Goal: Find specific page/section

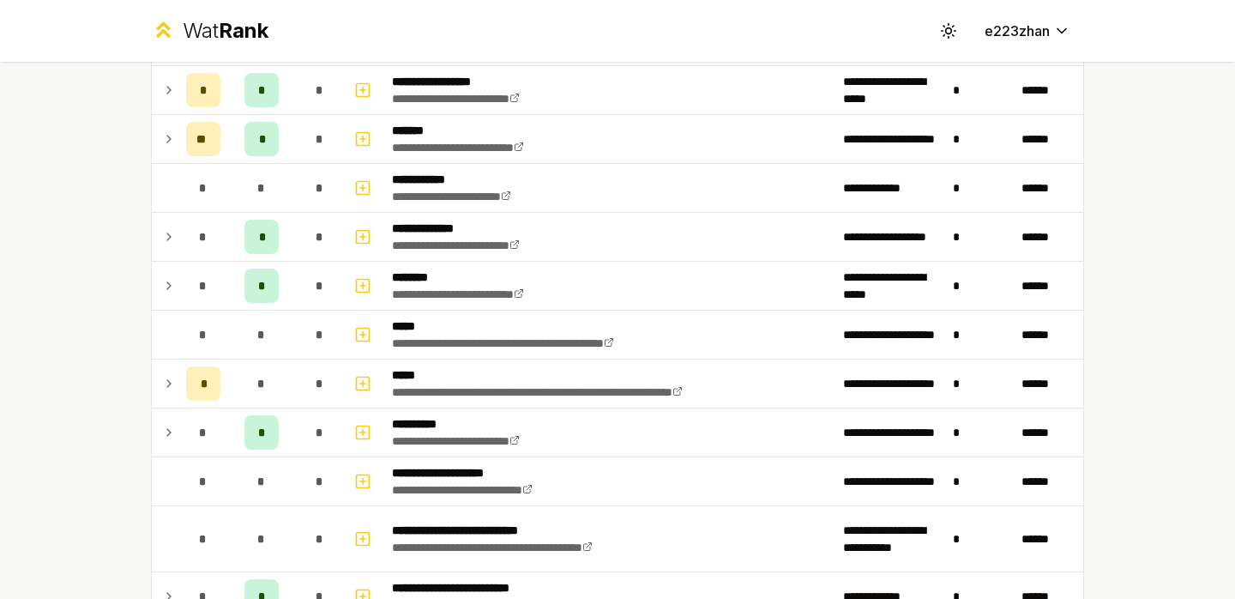
scroll to position [356, 0]
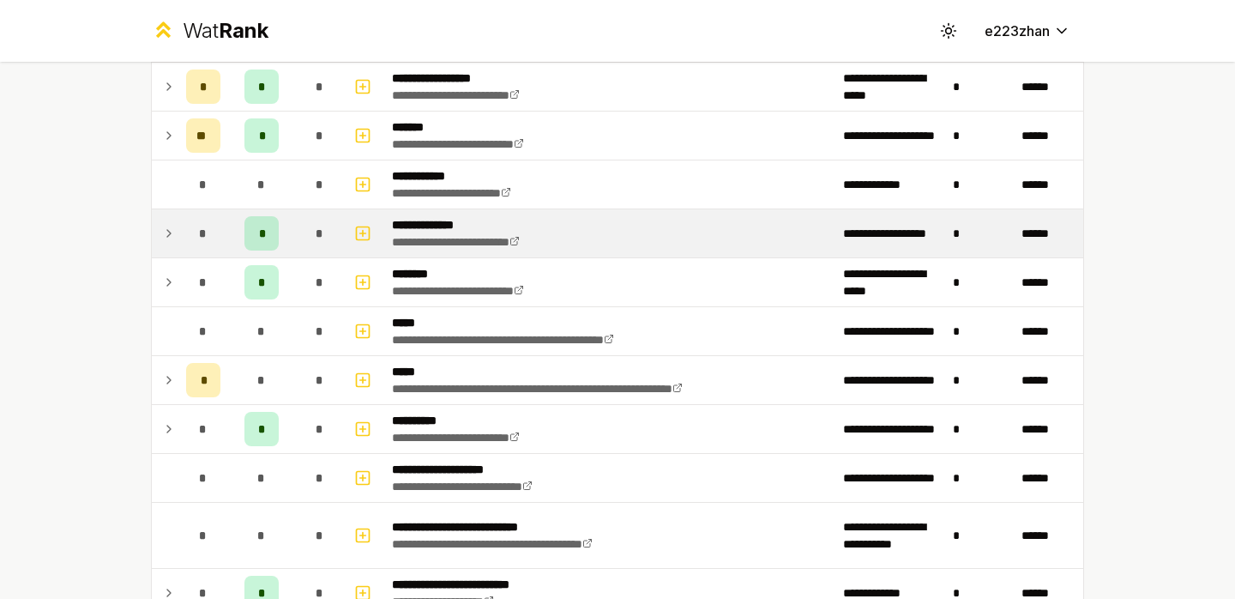
click at [311, 233] on div "*" at bounding box center [320, 233] width 34 height 34
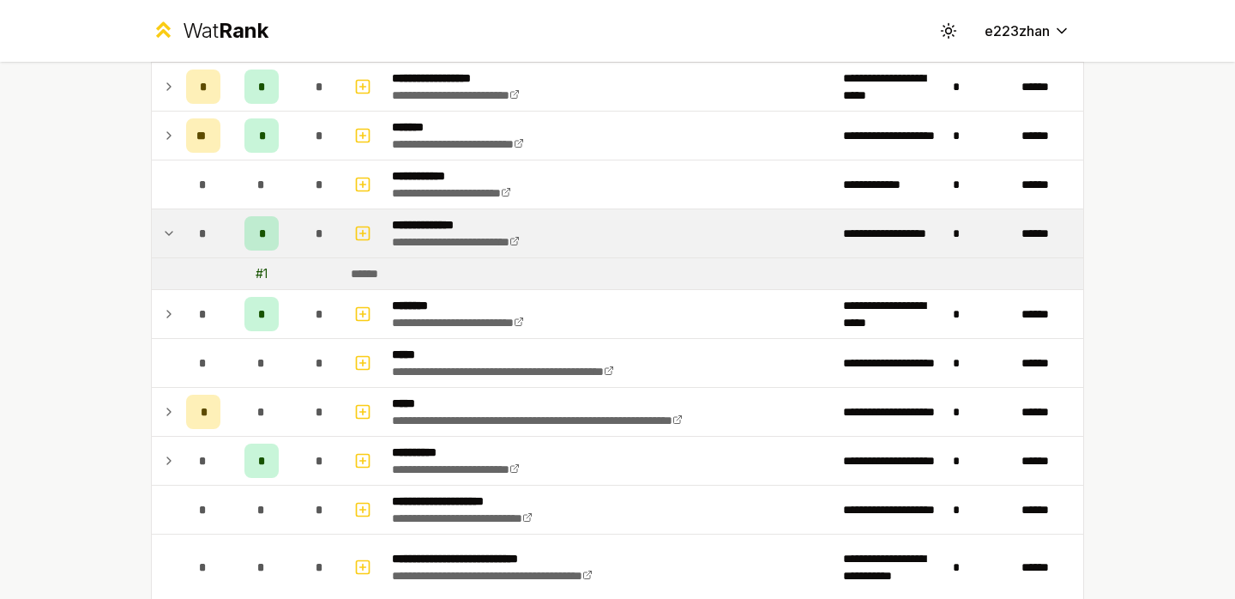
click at [311, 233] on div "*" at bounding box center [320, 233] width 34 height 34
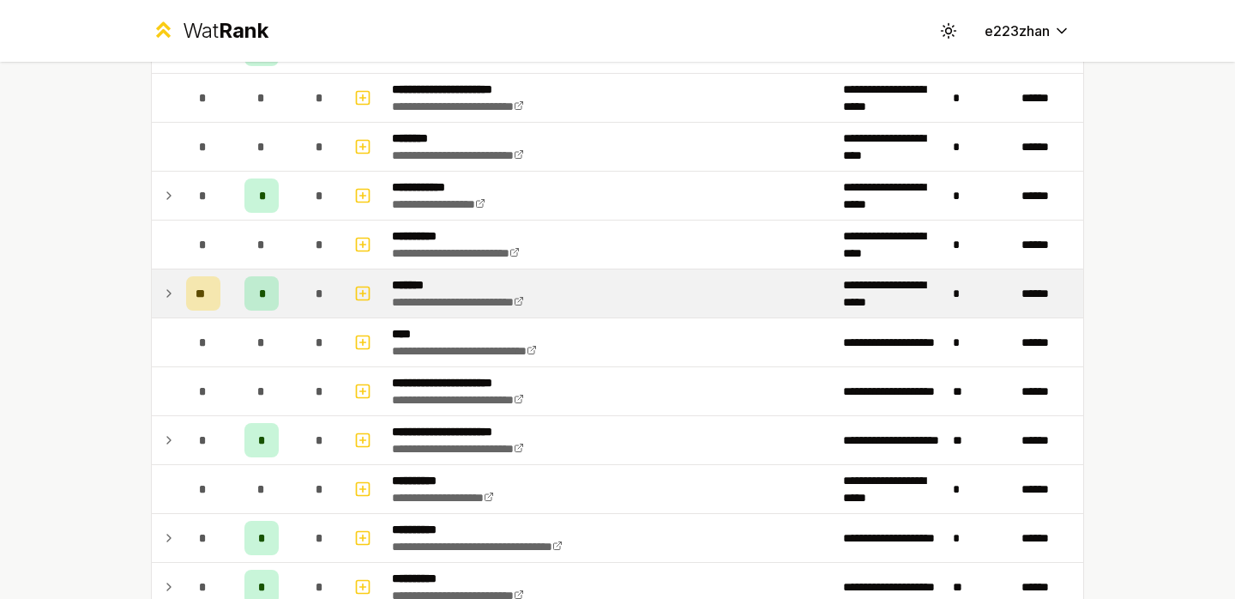
scroll to position [1922, 0]
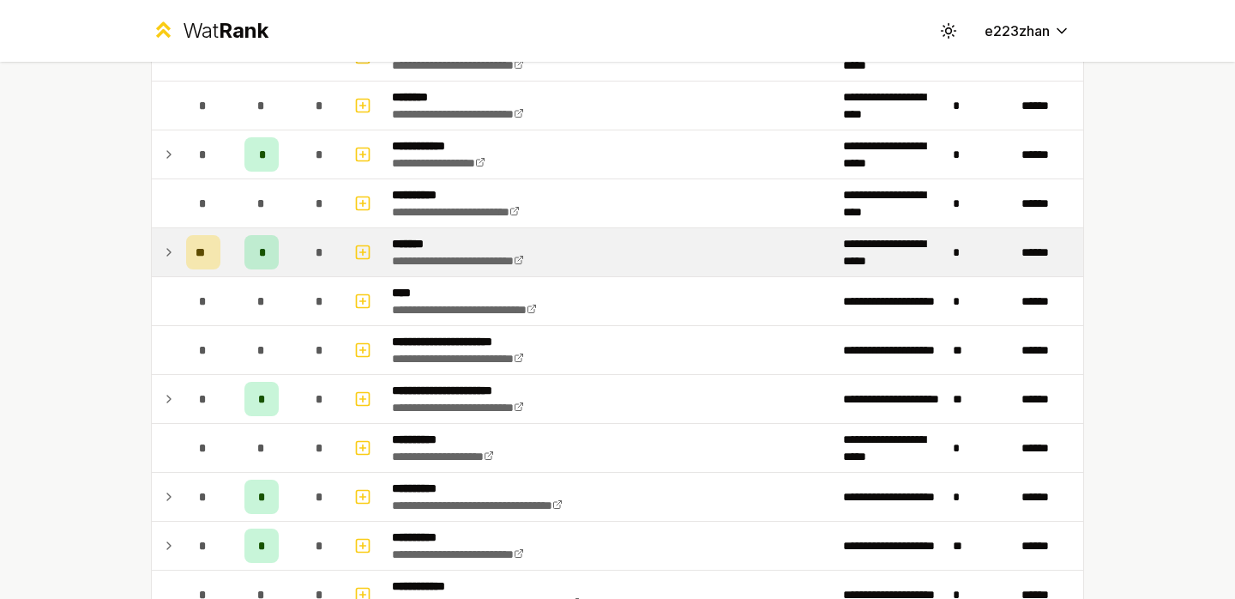
click at [311, 246] on div "*" at bounding box center [320, 252] width 34 height 34
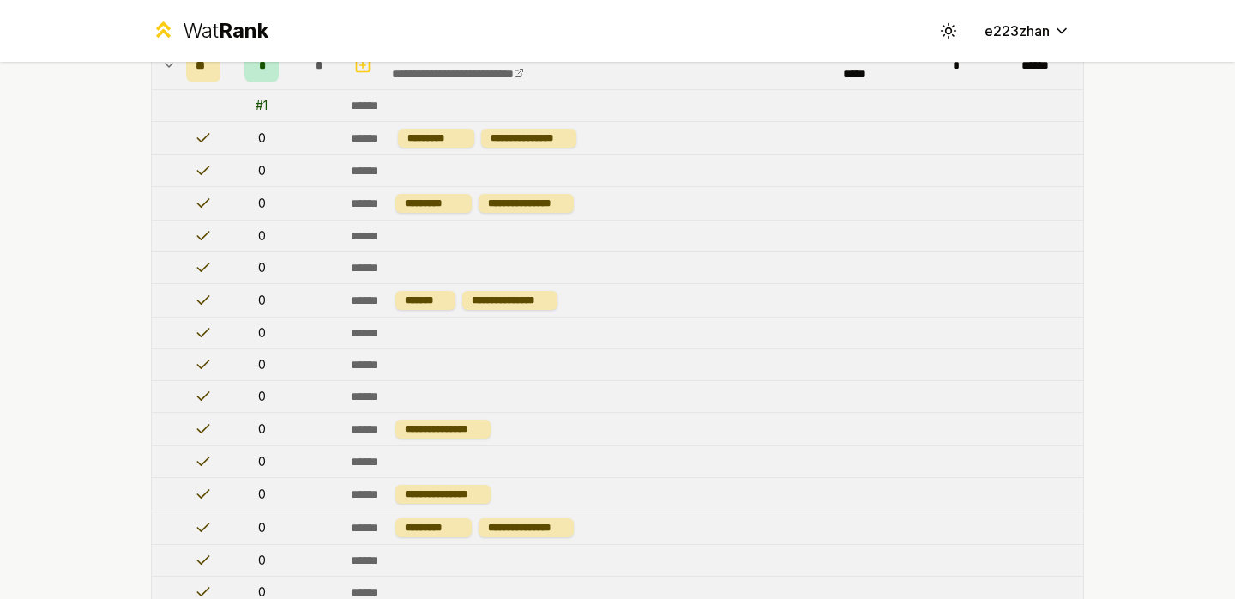
scroll to position [1935, 0]
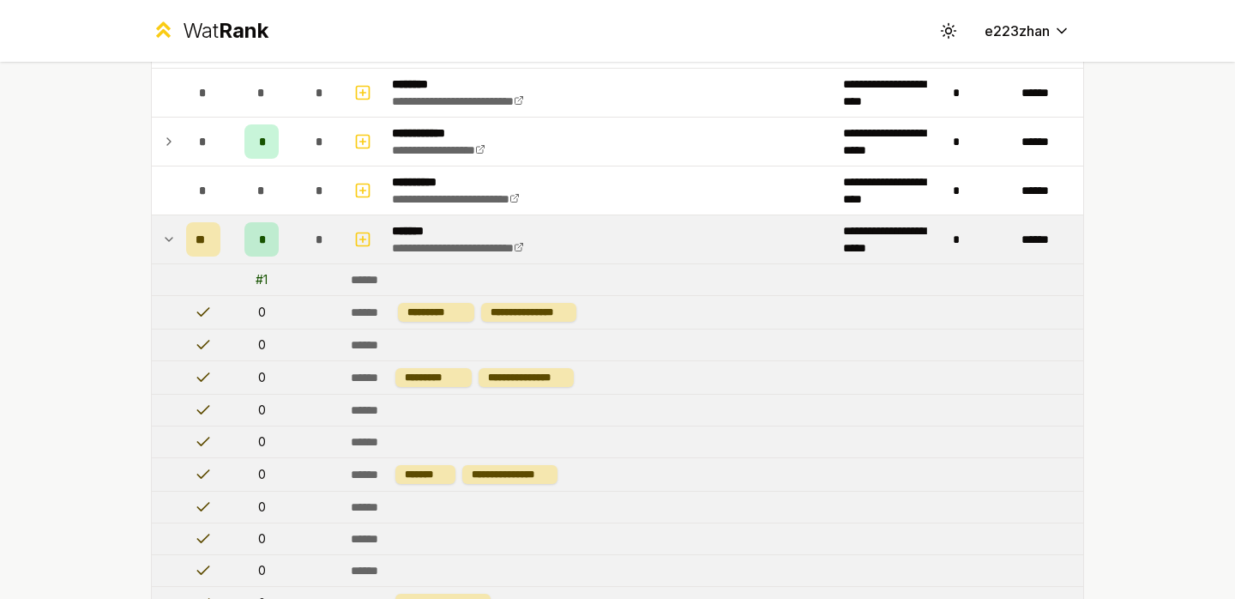
click at [311, 247] on div "*" at bounding box center [320, 239] width 34 height 34
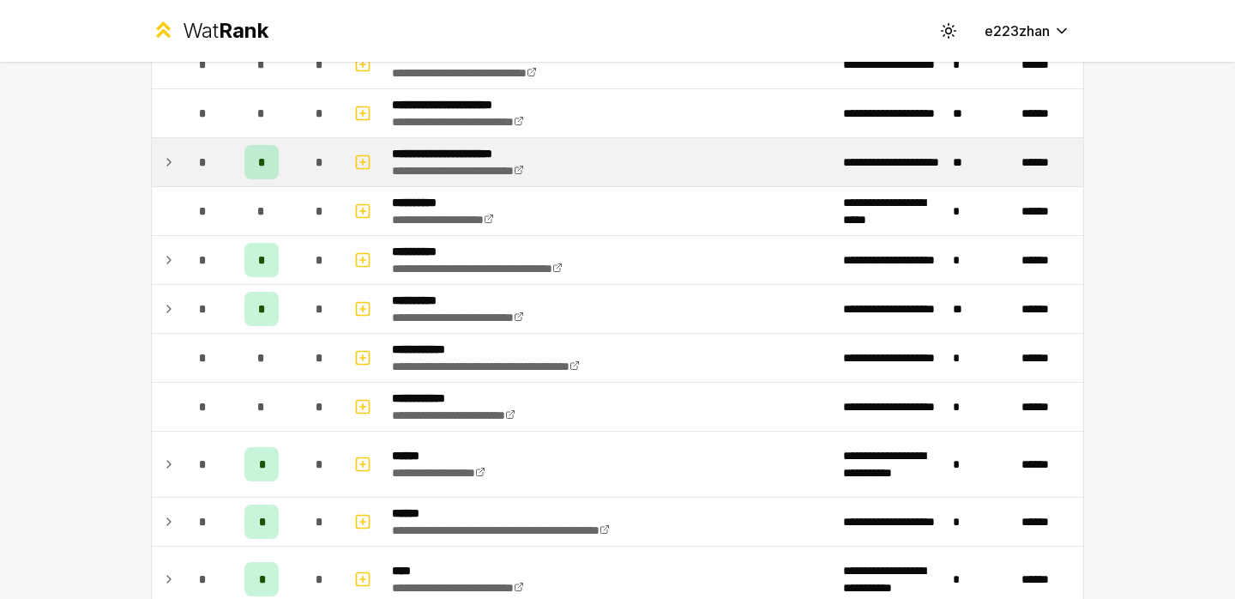
scroll to position [2279, 0]
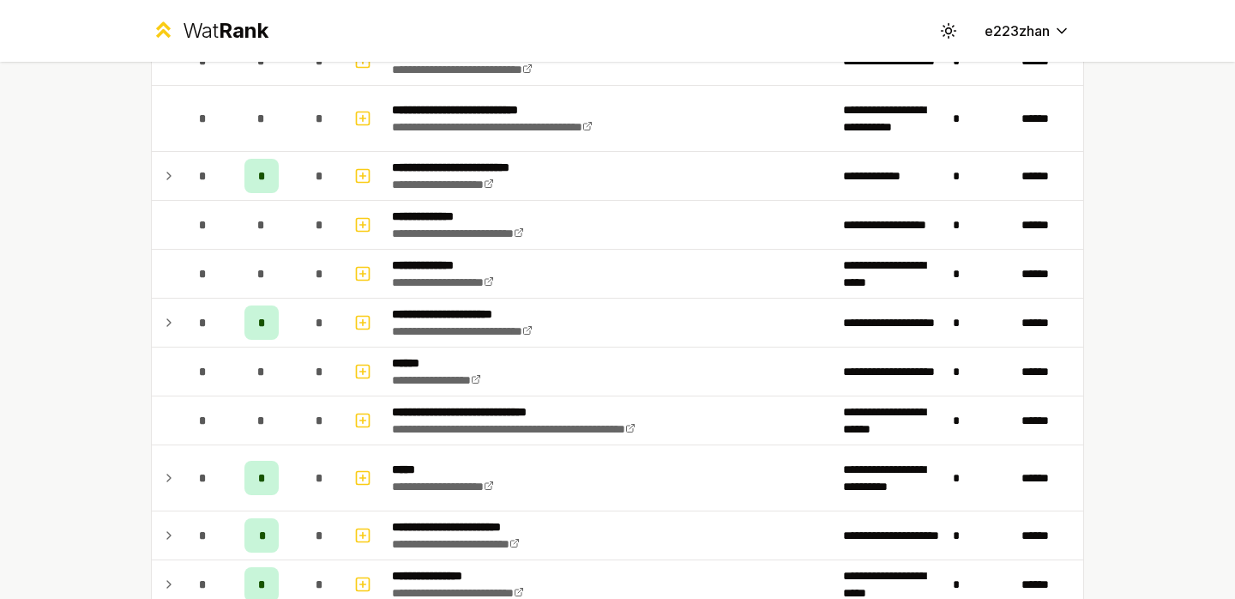
scroll to position [1217, 0]
